Goal: Transaction & Acquisition: Purchase product/service

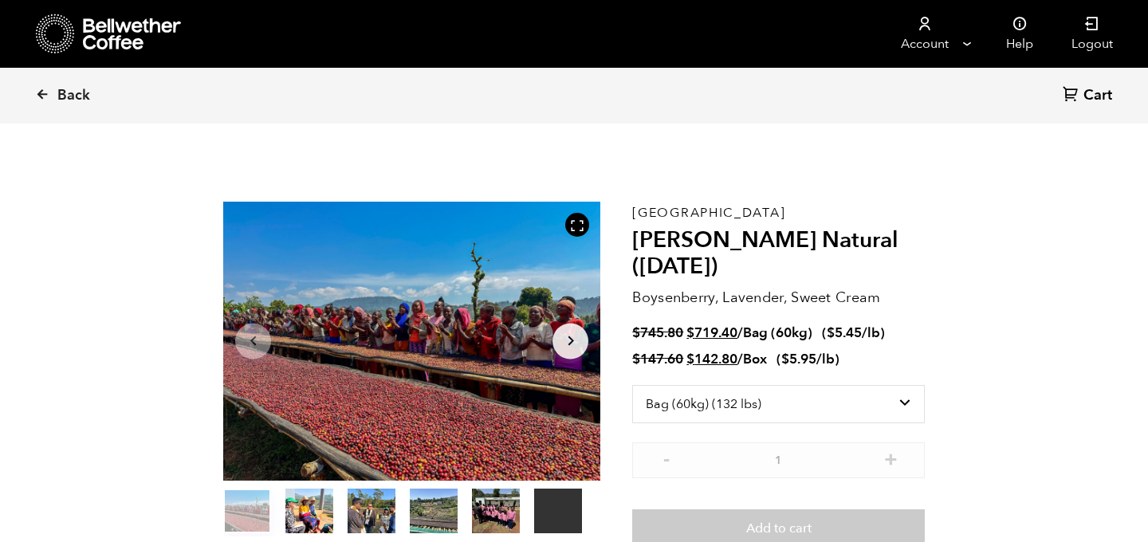
select select "bag-3"
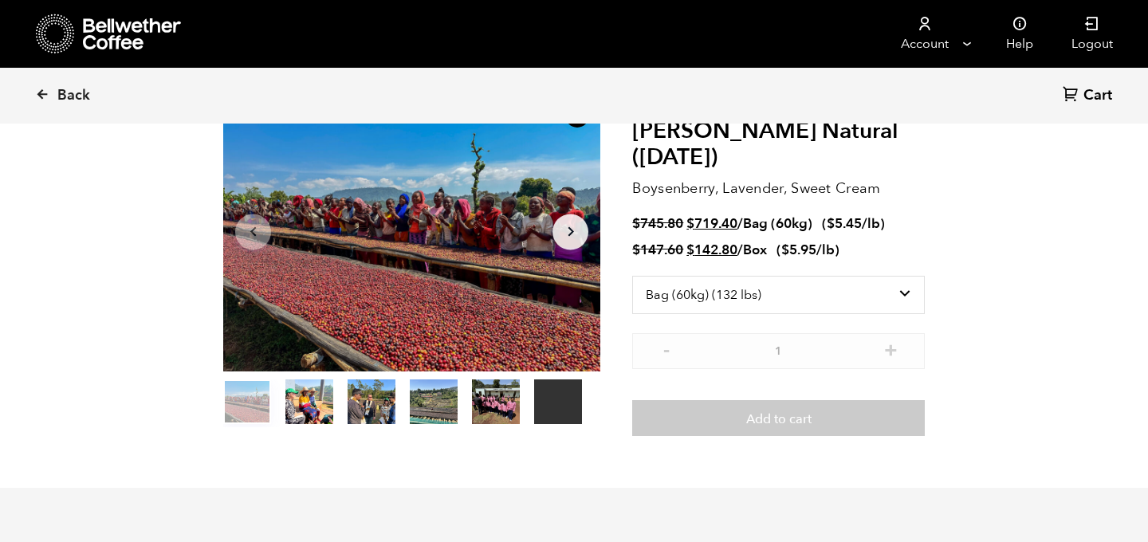
scroll to position [104, 0]
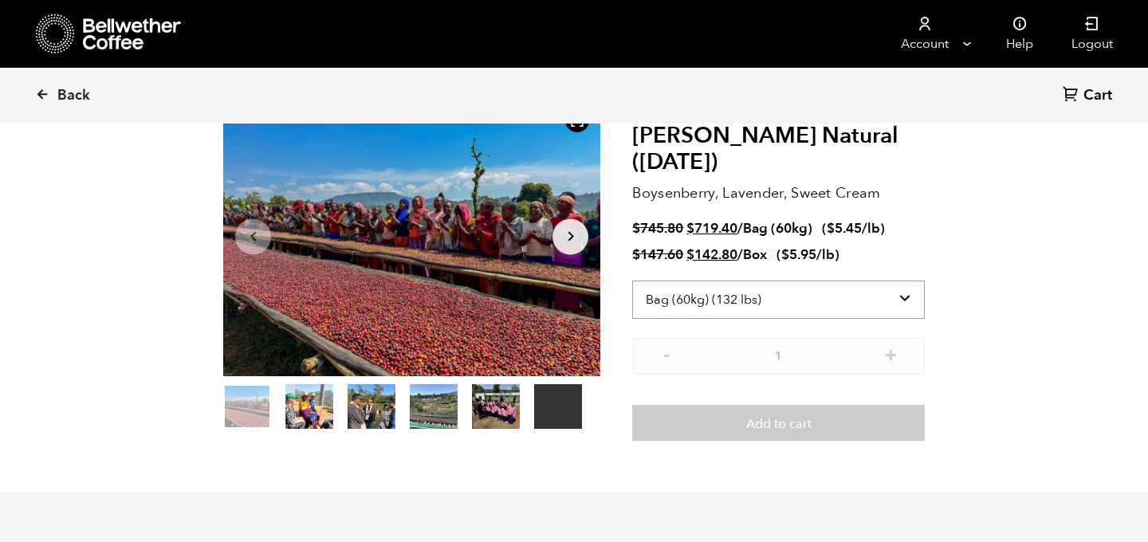
click at [913, 289] on select "Select size Bag (60kg) (132 lbs) Box (24 lbs)" at bounding box center [778, 300] width 293 height 38
click at [632, 281] on select "Select size Bag (60kg) (132 lbs) Box (24 lbs)" at bounding box center [778, 300] width 293 height 38
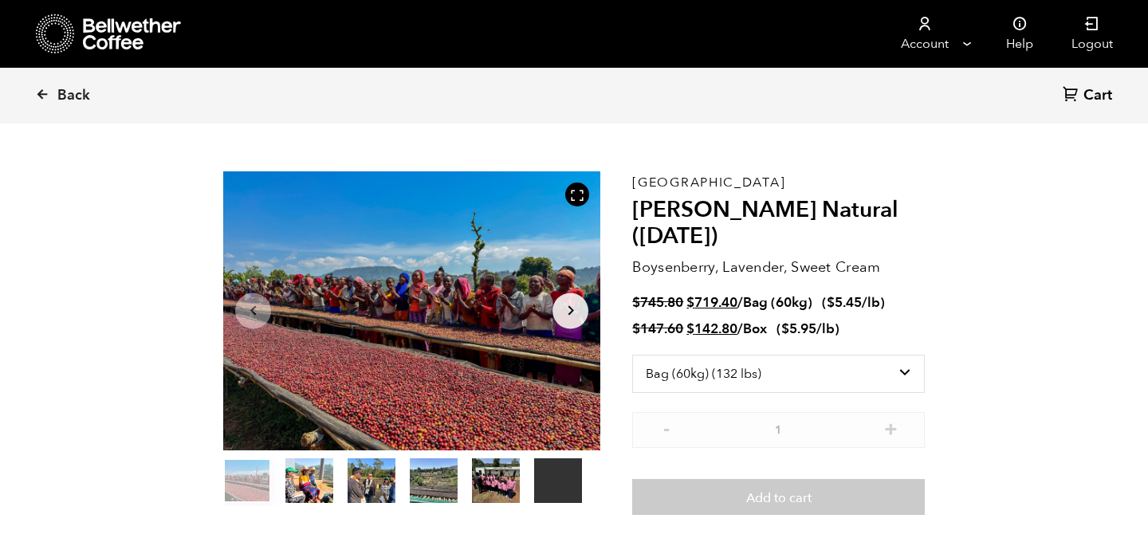
scroll to position [0, 0]
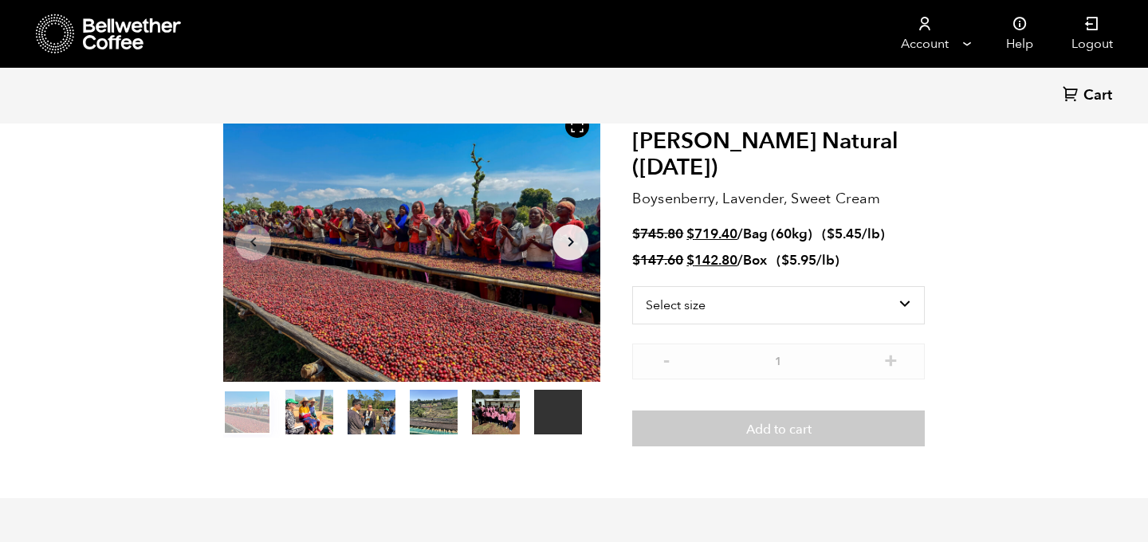
scroll to position [108, 0]
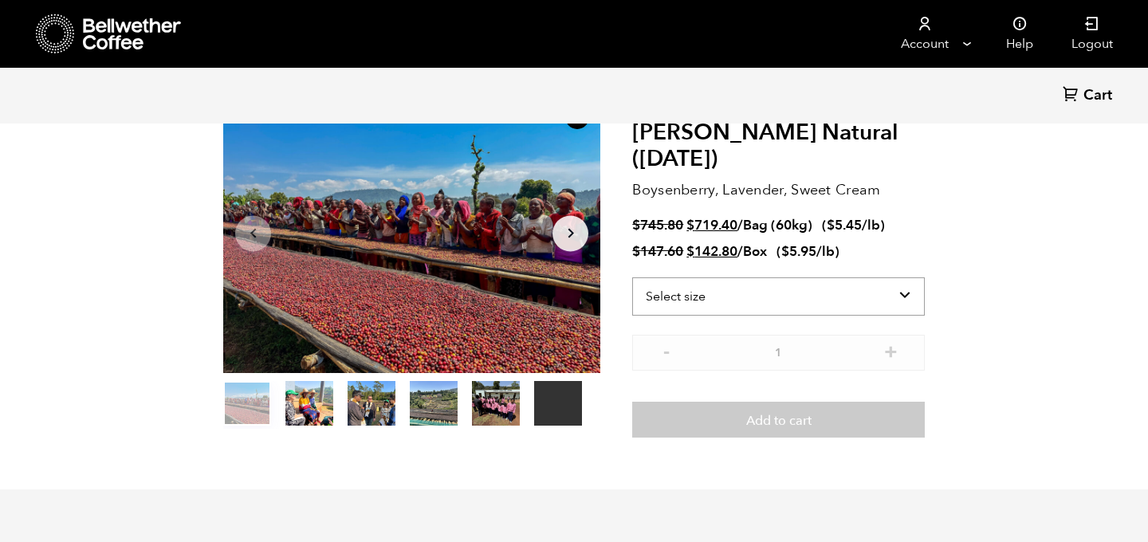
click at [895, 281] on select "Select size Bag (60kg) (132 lbs) Box (24 lbs)" at bounding box center [778, 296] width 293 height 38
select select "bag-3"
click at [632, 277] on select "Select size Bag (60kg) (132 lbs) Box (24 lbs)" at bounding box center [778, 296] width 293 height 38
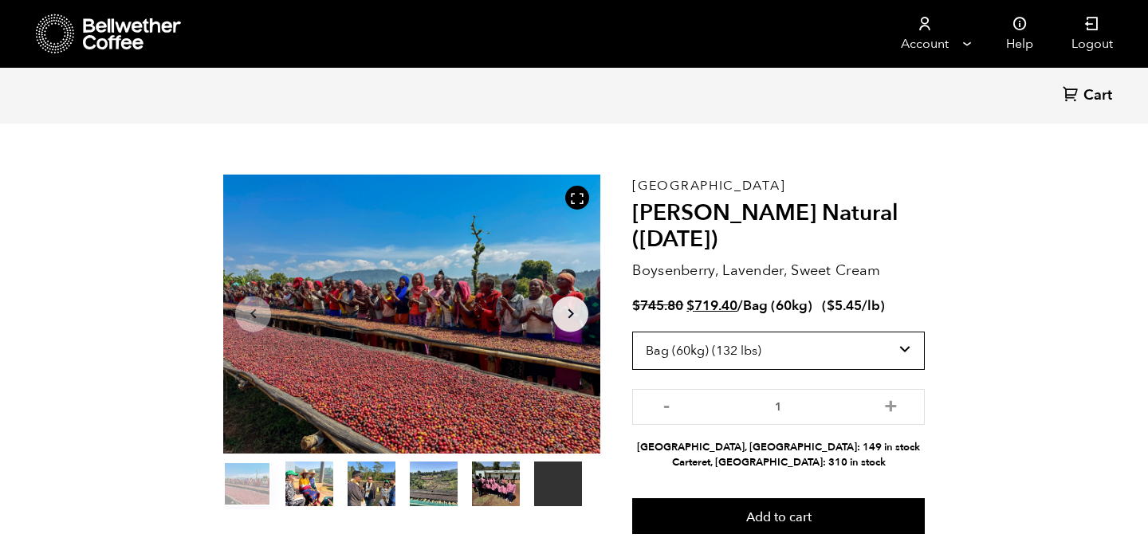
scroll to position [42, 0]
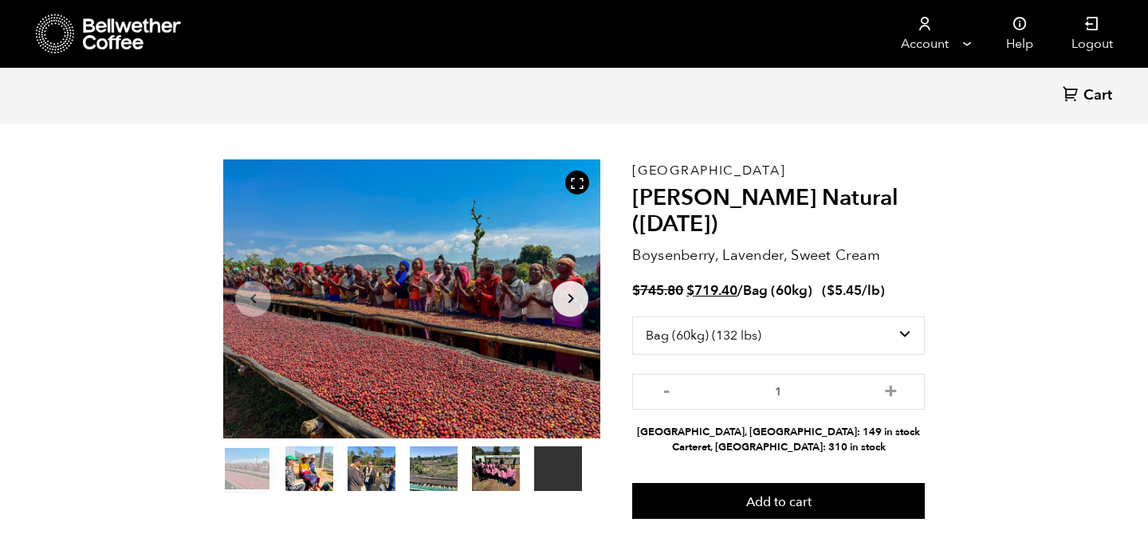
click at [859, 482] on div "Ethiopia Shanta Golba Natural (OCT 24) Boysenberry, Lavender, Sweet Cream $ 745…" at bounding box center [778, 339] width 293 height 360
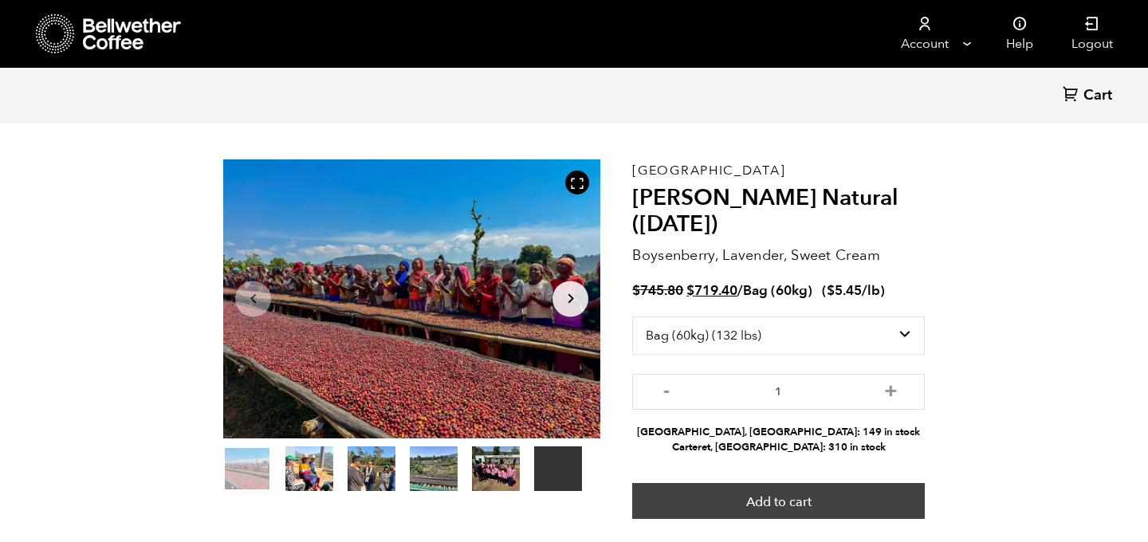
click at [845, 497] on button "Add to cart" at bounding box center [778, 501] width 293 height 37
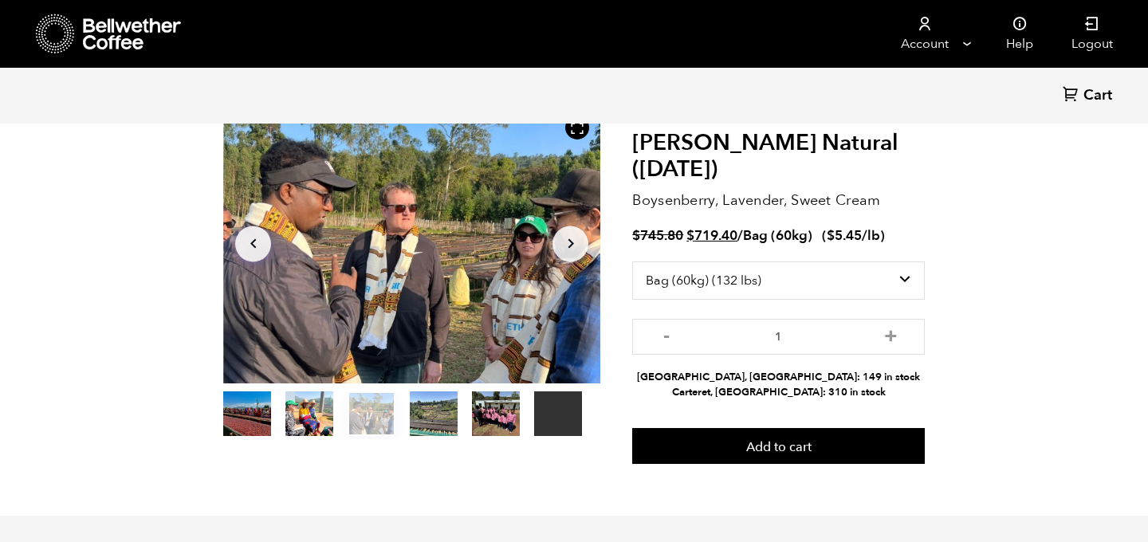
scroll to position [96, 0]
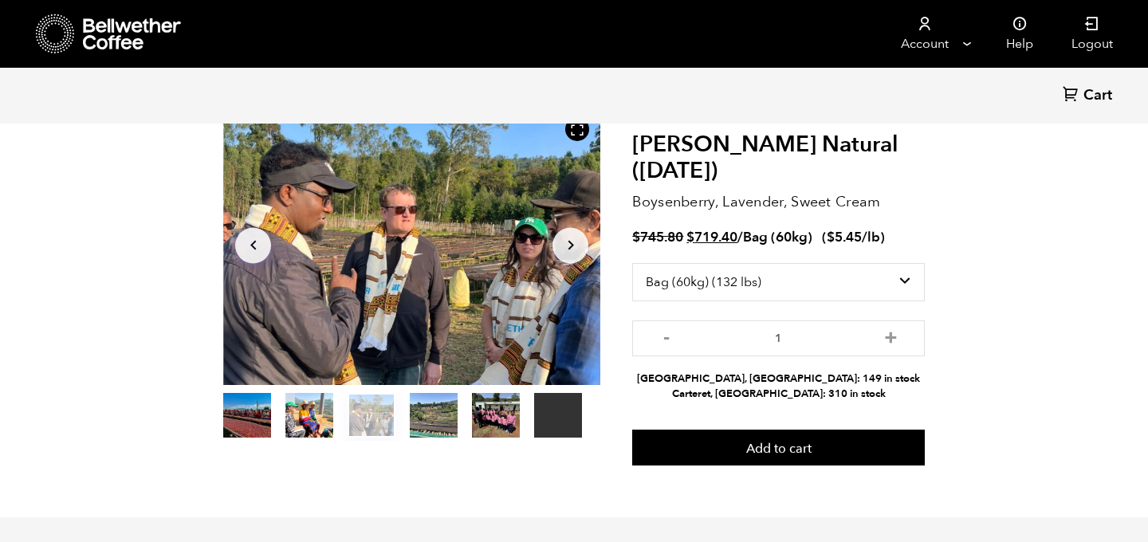
click at [569, 242] on icon "button" at bounding box center [571, 246] width 6 height 10
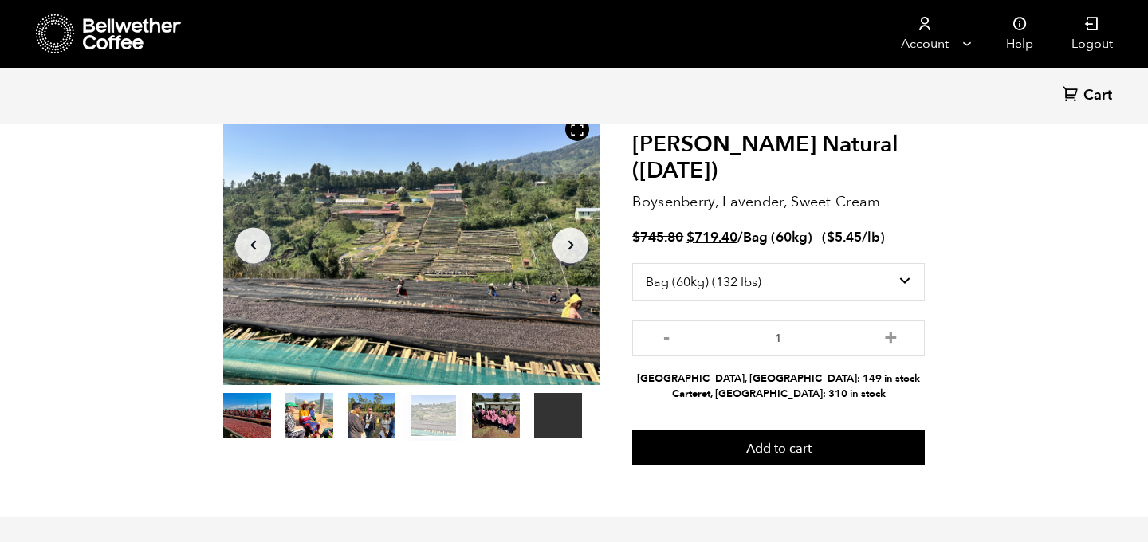
click at [569, 242] on icon "button" at bounding box center [571, 246] width 6 height 10
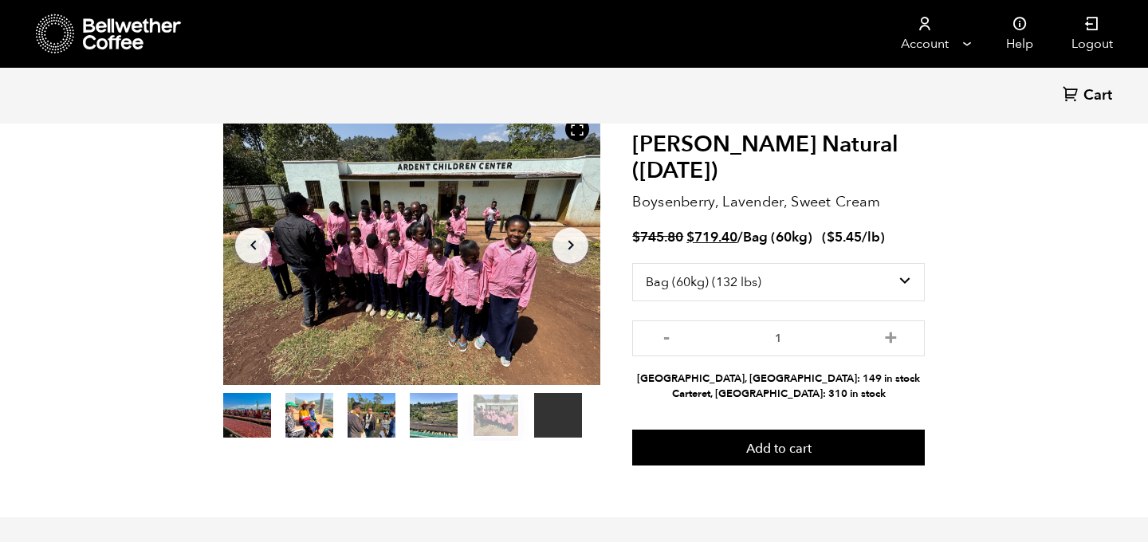
click at [569, 242] on icon "button" at bounding box center [571, 246] width 6 height 10
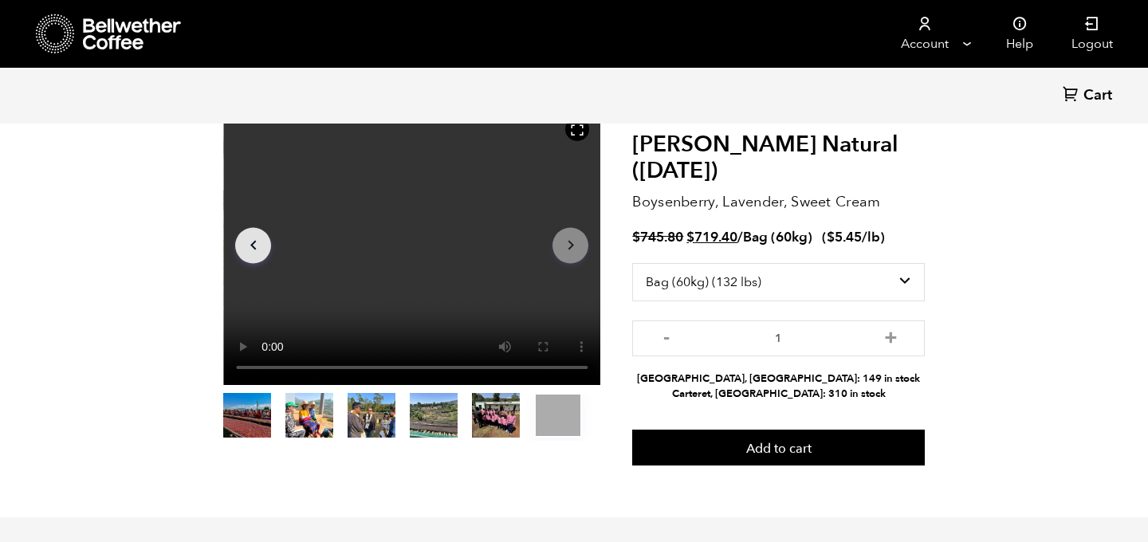
click at [569, 242] on icon "button" at bounding box center [571, 246] width 6 height 10
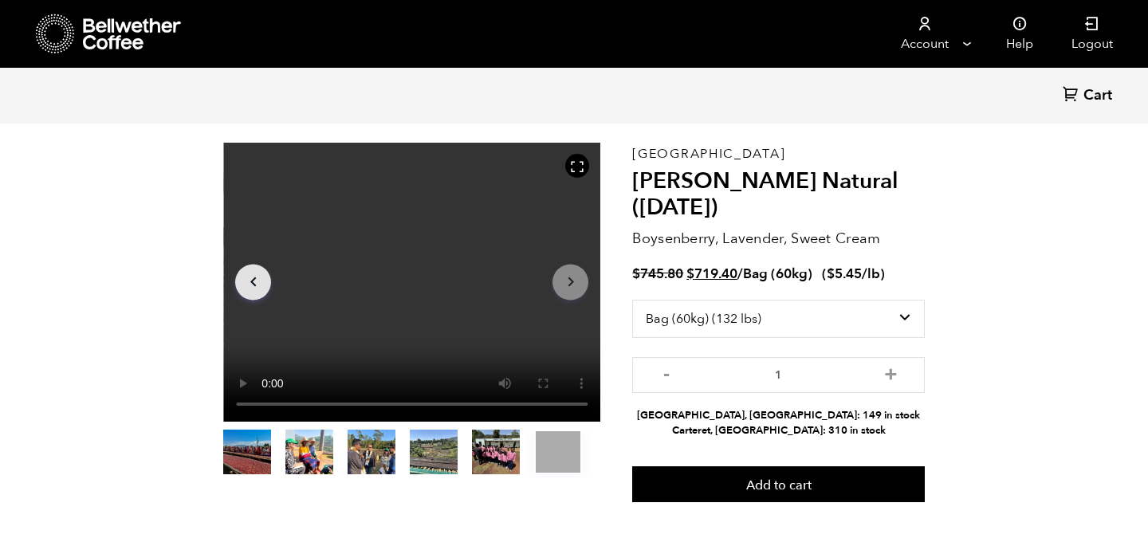
scroll to position [60, 0]
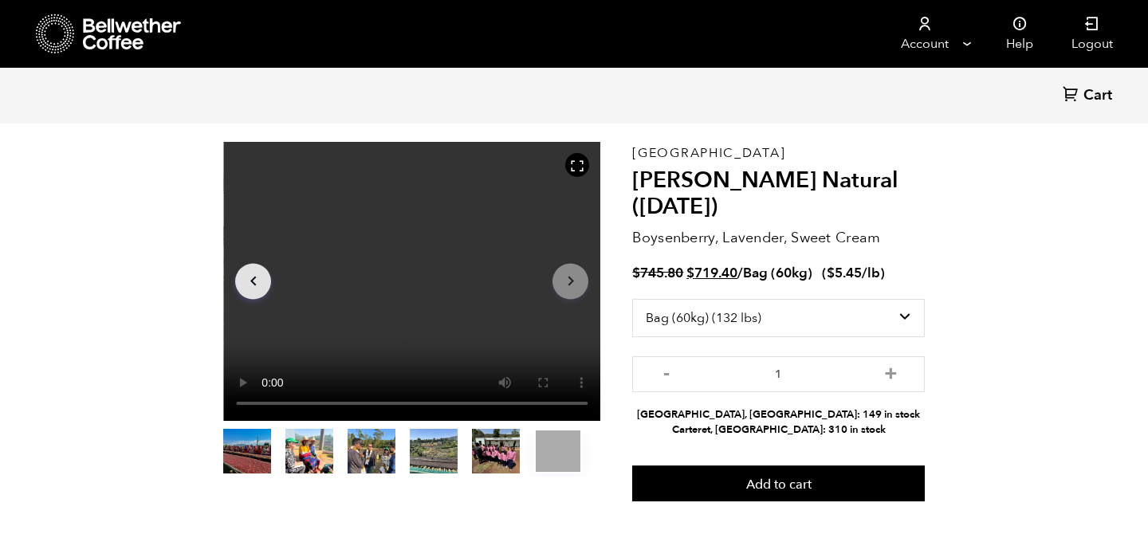
click at [1091, 88] on span "Cart" at bounding box center [1097, 95] width 29 height 19
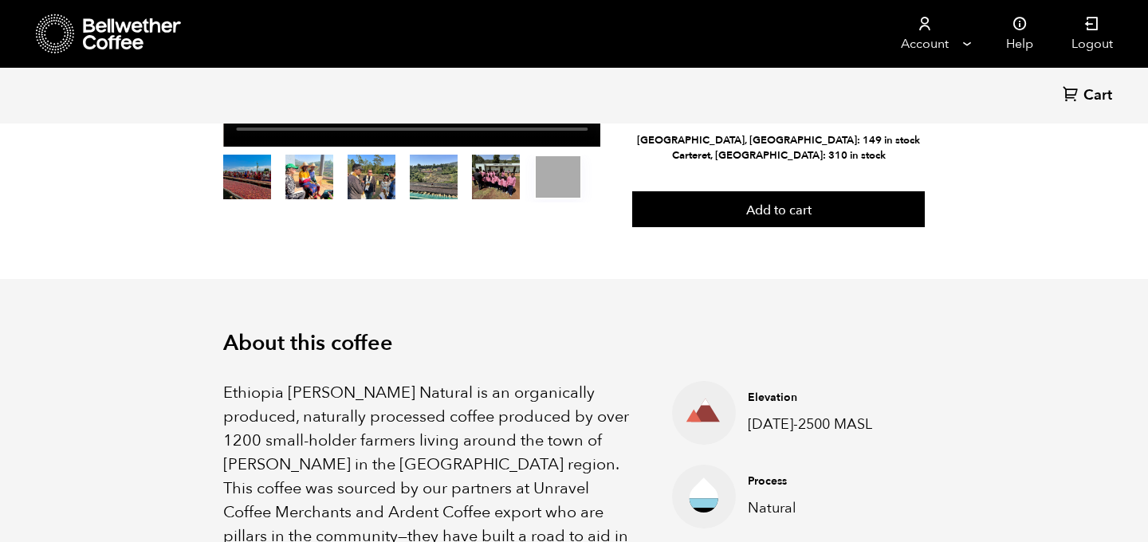
scroll to position [0, 0]
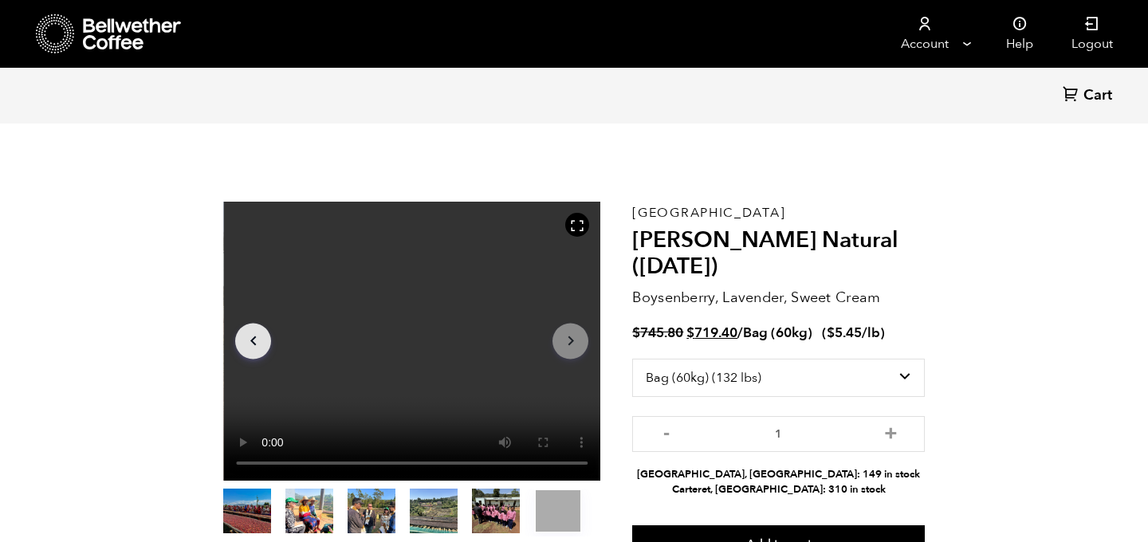
click at [1100, 90] on span "Cart" at bounding box center [1097, 95] width 29 height 19
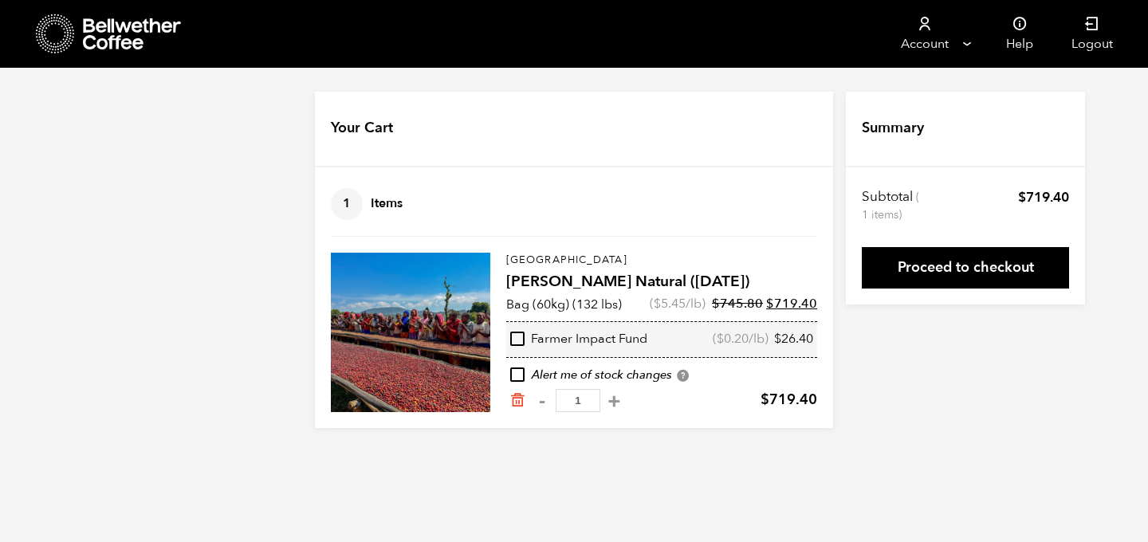
click at [521, 337] on input "checkbox" at bounding box center [517, 339] width 14 height 14
checkbox input "true"
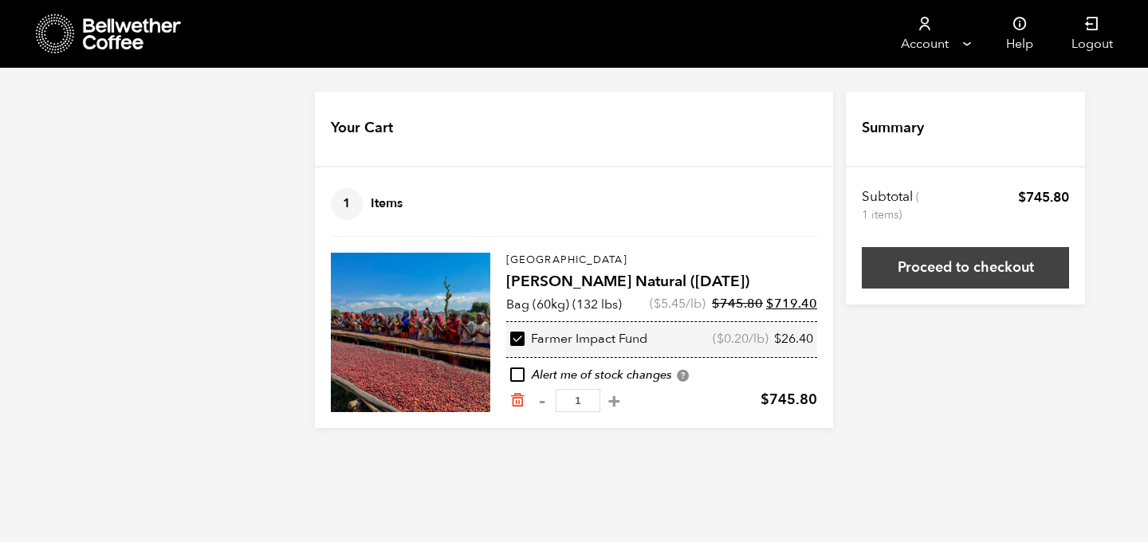
click at [998, 262] on link "Proceed to checkout" at bounding box center [965, 267] width 207 height 41
